Goal: Task Accomplishment & Management: Use online tool/utility

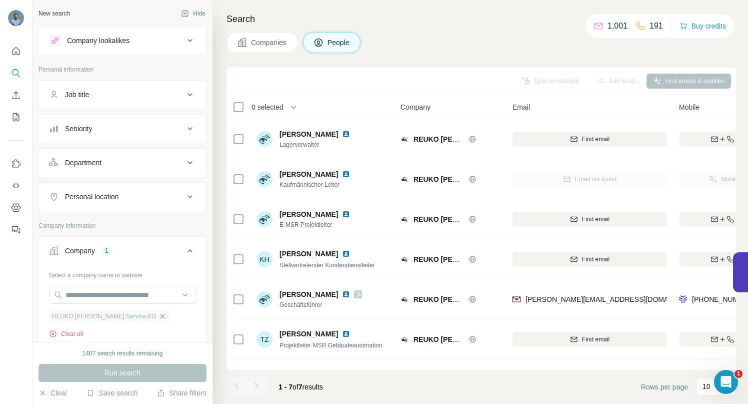
click at [159, 317] on icon "button" at bounding box center [163, 316] width 8 height 8
click at [108, 298] on input "text" at bounding box center [122, 295] width 147 height 18
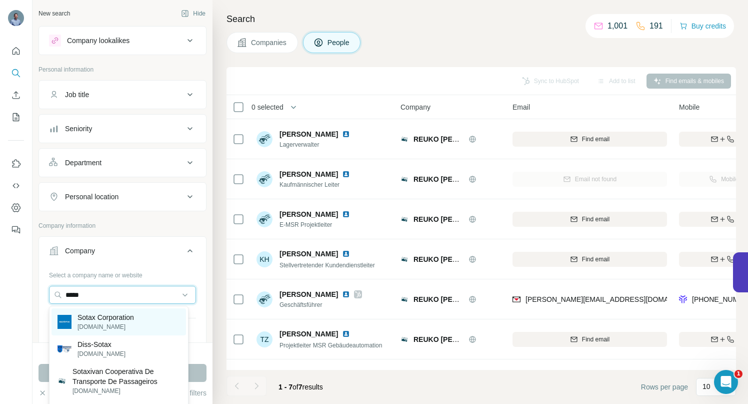
type input "*****"
click at [110, 315] on p "Sotax Corporation" at bounding box center [106, 317] width 57 height 10
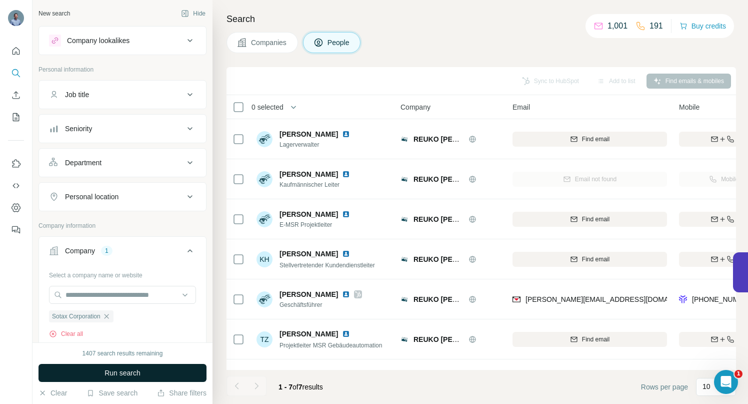
click at [113, 370] on span "Run search" at bounding box center [123, 373] width 36 height 10
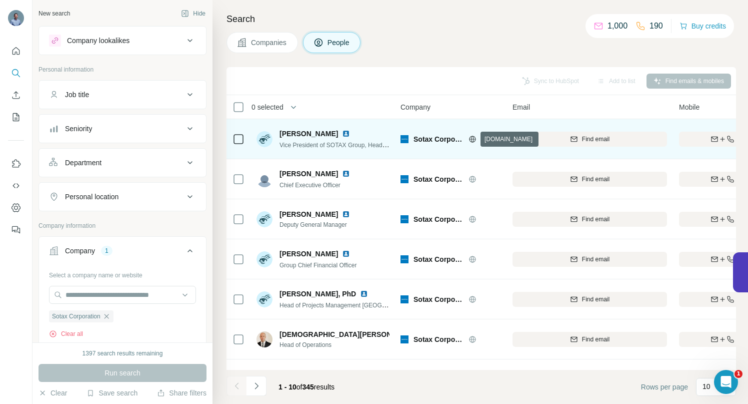
click at [471, 137] on icon at bounding box center [473, 139] width 8 height 8
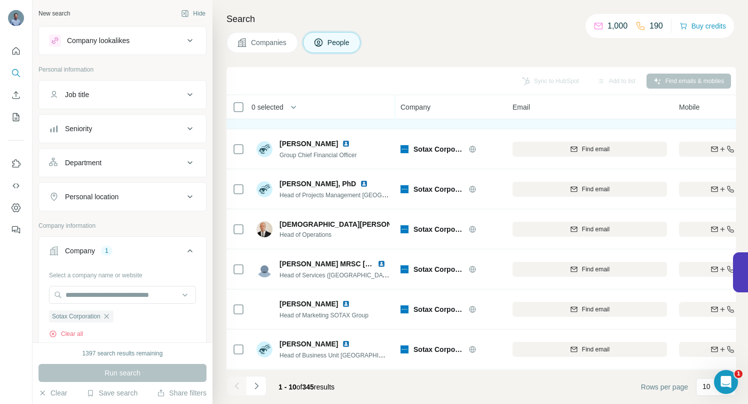
scroll to position [155, 0]
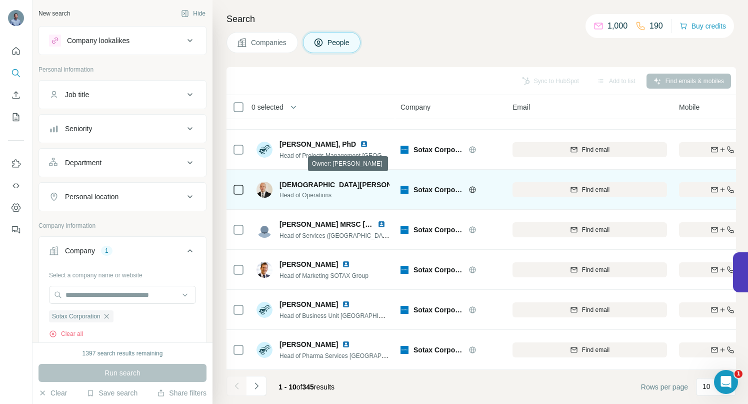
click at [436, 181] on icon at bounding box center [439, 185] width 6 height 8
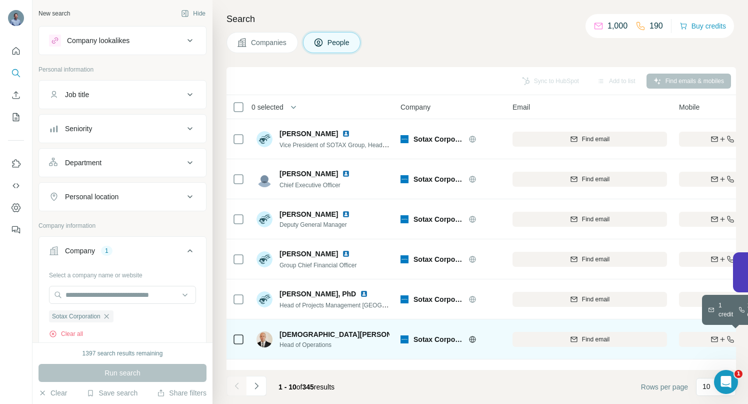
click at [696, 335] on div "Find both" at bounding box center [737, 339] width 117 height 9
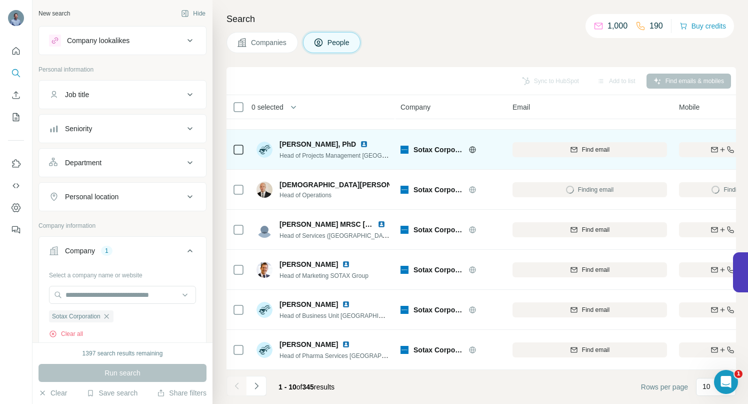
scroll to position [155, 0]
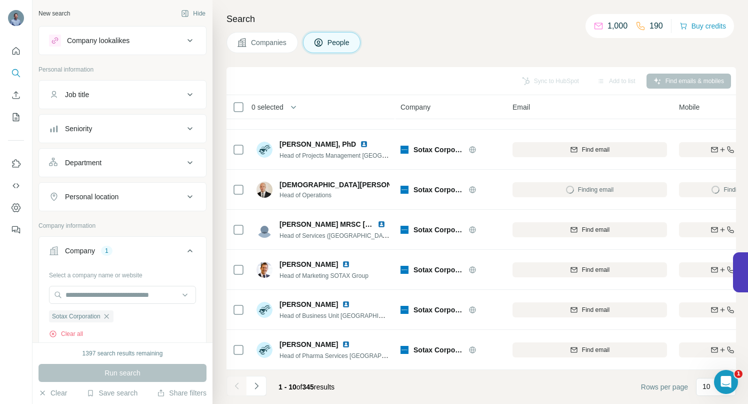
click at [255, 388] on icon "Navigate to next page" at bounding box center [257, 385] width 4 height 7
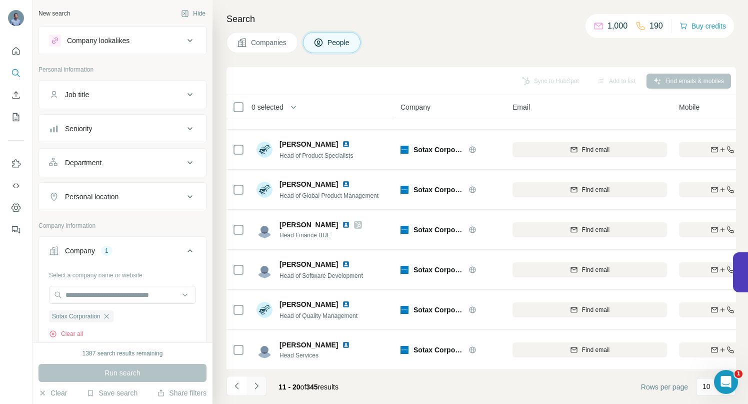
click at [258, 388] on icon "Navigate to next page" at bounding box center [257, 386] width 10 height 10
click at [256, 383] on icon "Navigate to next page" at bounding box center [257, 386] width 10 height 10
click at [260, 387] on icon "Navigate to next page" at bounding box center [257, 386] width 10 height 10
click at [258, 384] on icon "Navigate to next page" at bounding box center [257, 386] width 10 height 10
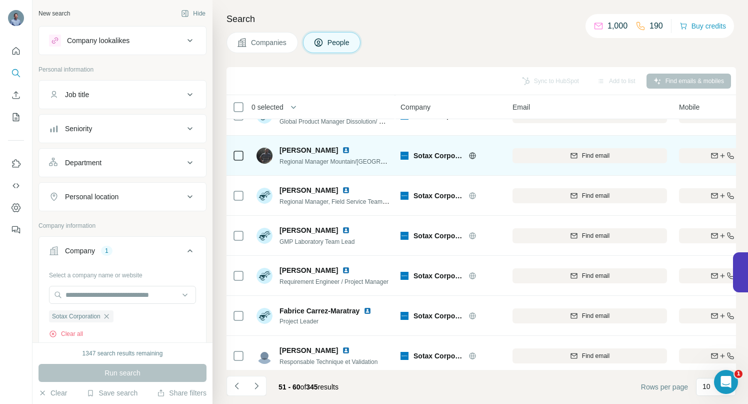
scroll to position [125, 0]
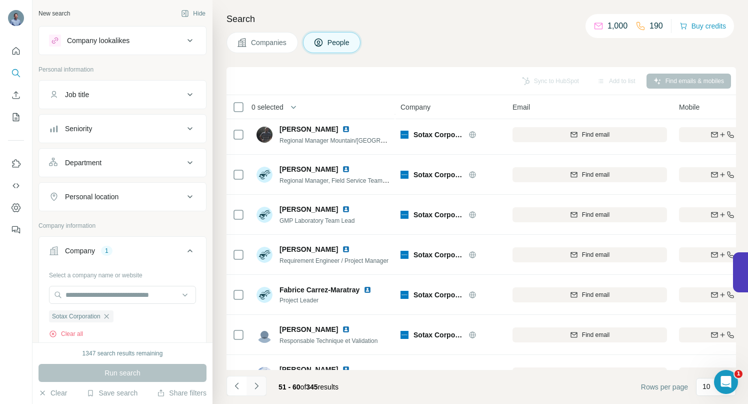
click at [257, 382] on icon "Navigate to next page" at bounding box center [257, 386] width 10 height 10
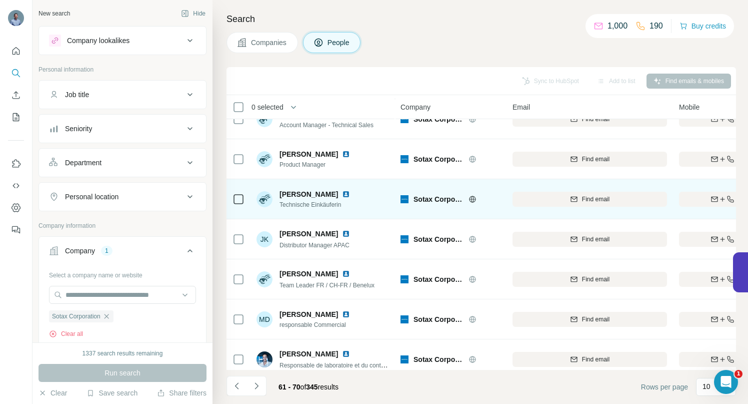
scroll to position [155, 0]
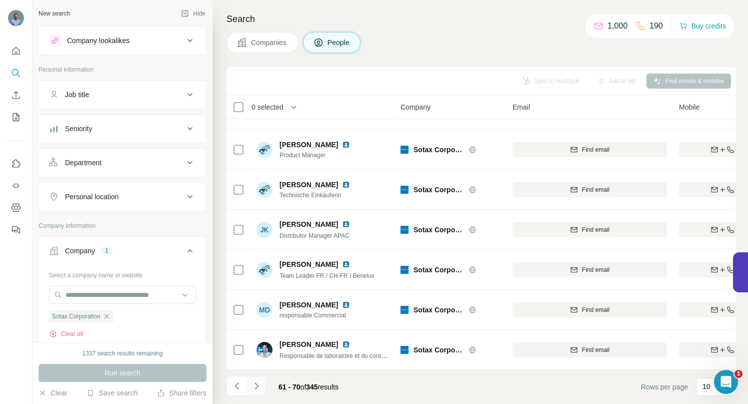
click at [260, 386] on icon "Navigate to next page" at bounding box center [257, 386] width 10 height 10
click at [254, 383] on icon "Navigate to next page" at bounding box center [257, 386] width 10 height 10
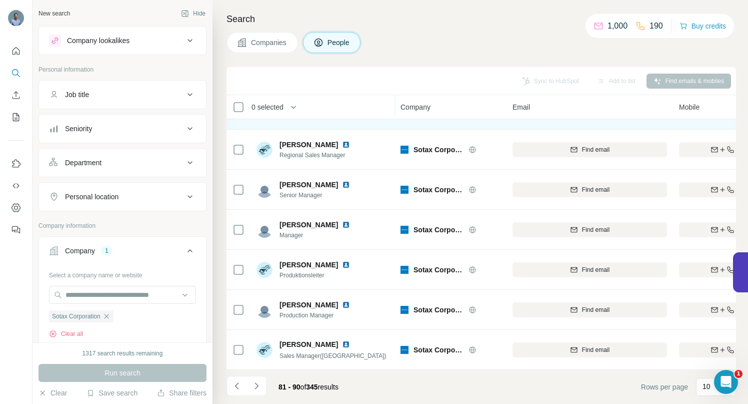
scroll to position [0, 0]
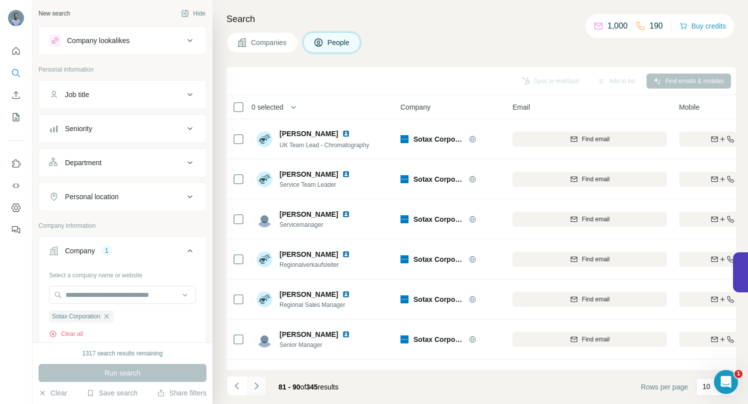
click at [260, 388] on icon "Navigate to next page" at bounding box center [257, 386] width 10 height 10
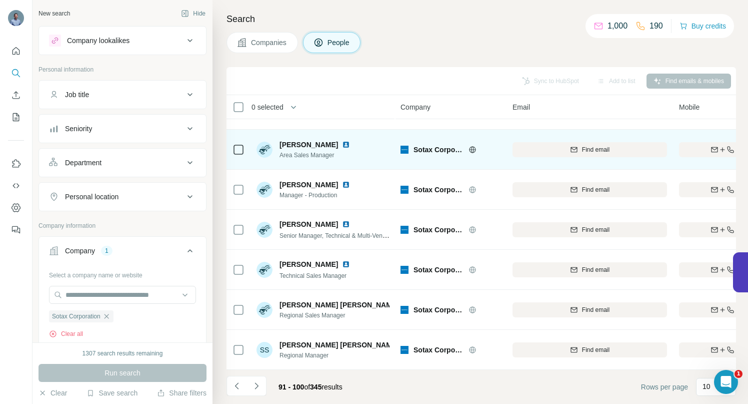
scroll to position [155, 0]
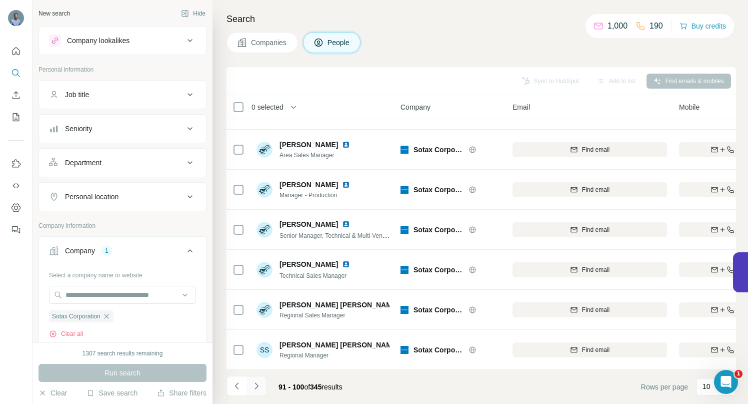
click at [258, 387] on icon "Navigate to next page" at bounding box center [257, 386] width 10 height 10
click at [255, 387] on icon "Navigate to next page" at bounding box center [257, 386] width 10 height 10
click at [258, 388] on icon "Navigate to next page" at bounding box center [257, 386] width 10 height 10
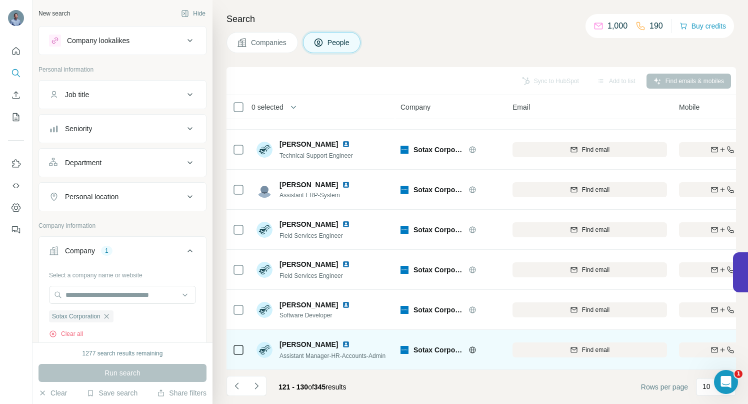
click at [345, 340] on img at bounding box center [346, 344] width 8 height 8
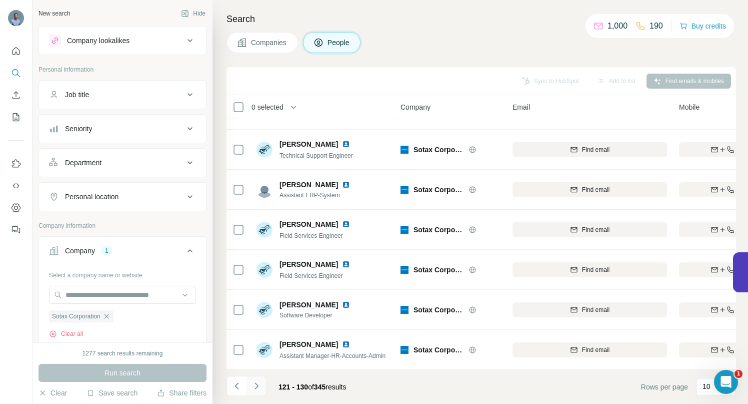
click at [259, 385] on icon "Navigate to next page" at bounding box center [257, 386] width 10 height 10
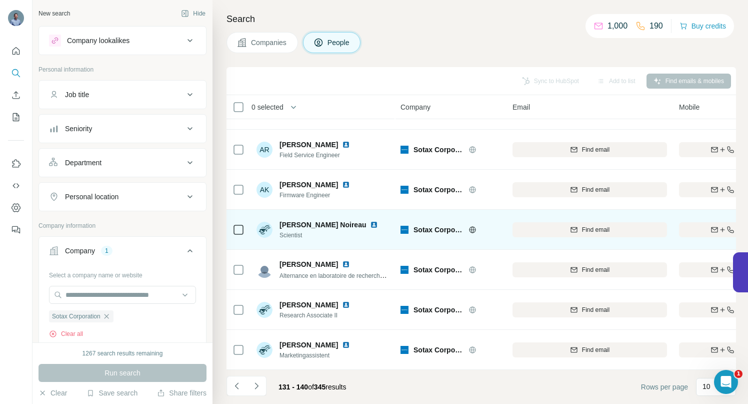
scroll to position [0, 0]
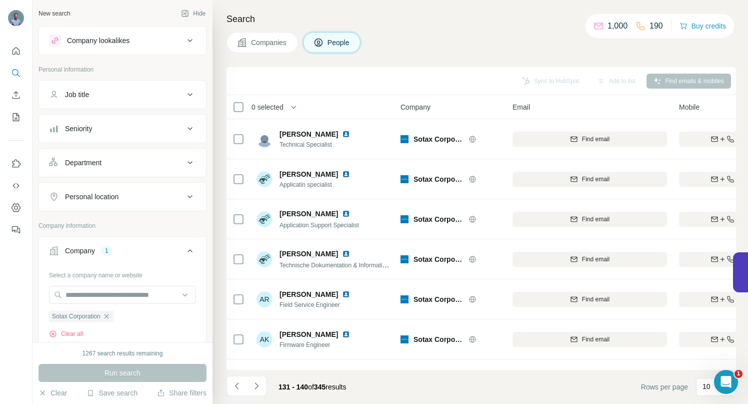
click at [184, 196] on icon at bounding box center [190, 197] width 12 height 12
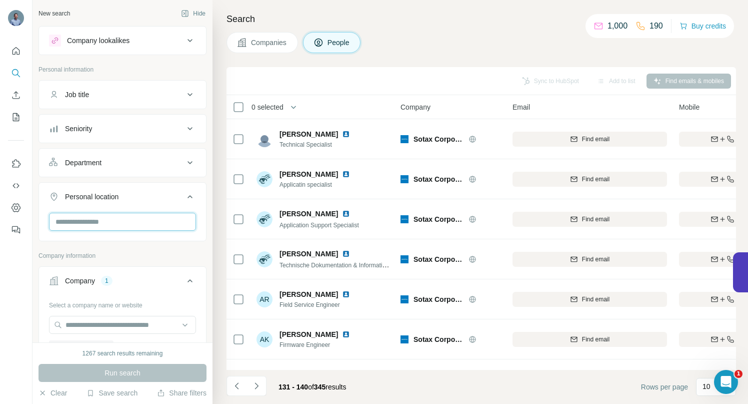
click at [138, 220] on input "text" at bounding box center [122, 222] width 147 height 18
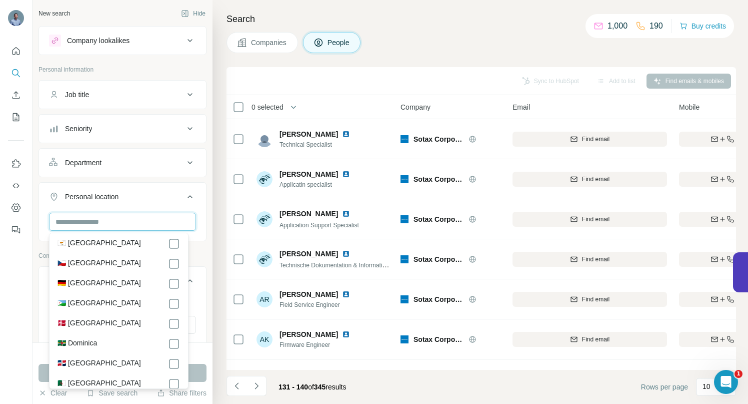
scroll to position [1092, 0]
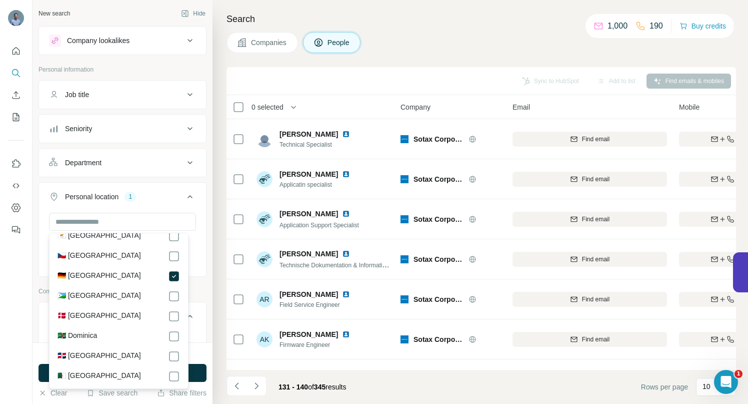
click at [26, 302] on div at bounding box center [16, 202] width 33 height 404
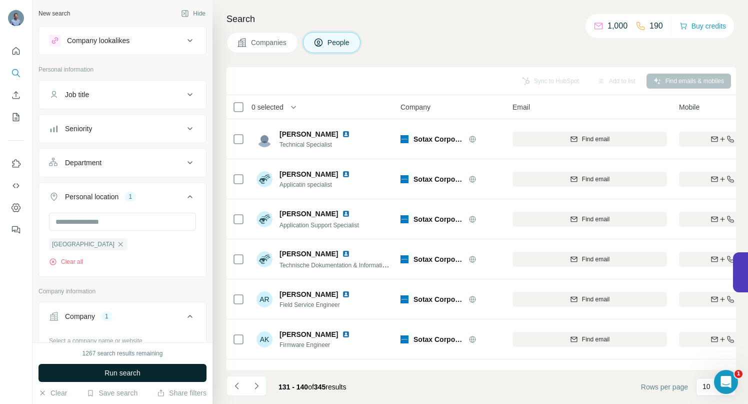
click at [103, 374] on button "Run search" at bounding box center [123, 373] width 168 height 18
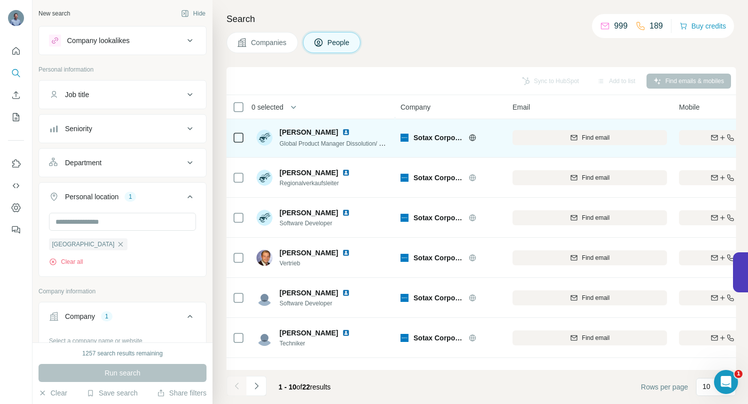
scroll to position [155, 0]
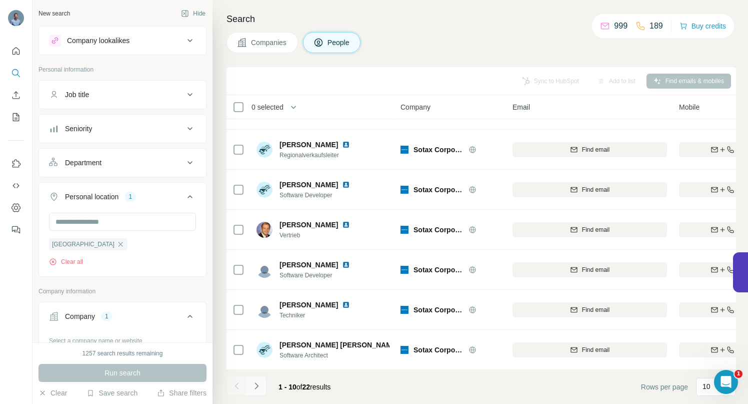
click at [257, 384] on icon "Navigate to next page" at bounding box center [257, 385] width 4 height 7
click at [258, 386] on icon "Navigate to next page" at bounding box center [257, 386] width 10 height 10
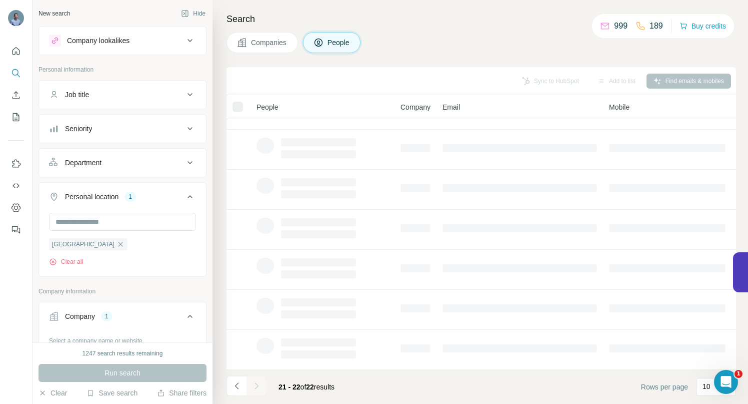
scroll to position [0, 0]
